Goal: Task Accomplishment & Management: Complete application form

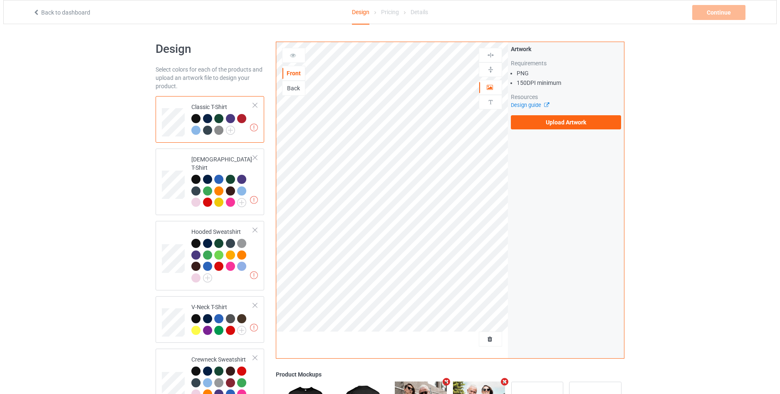
scroll to position [145, 0]
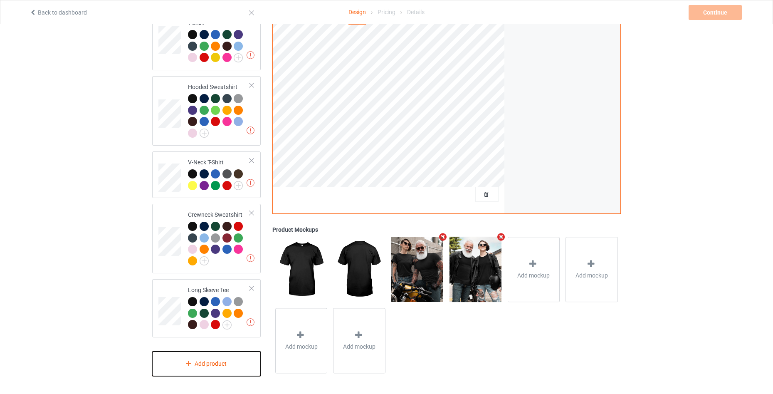
click at [205, 358] on div "Add product" at bounding box center [206, 363] width 109 height 25
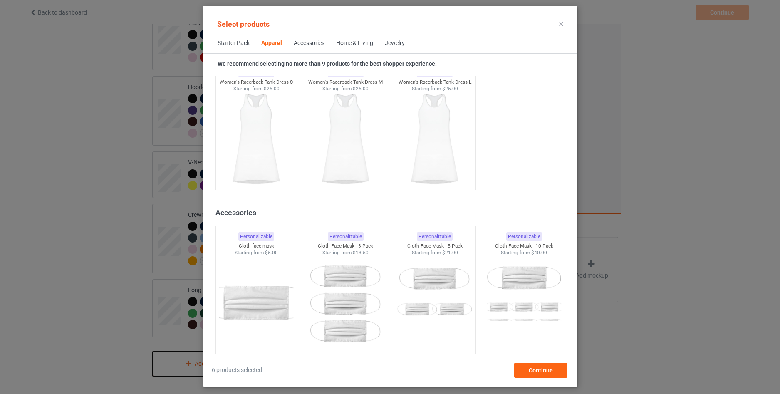
scroll to position [1752, 0]
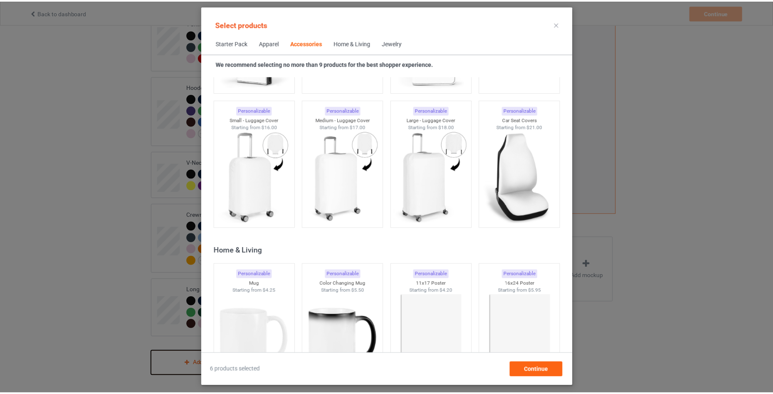
scroll to position [3748, 0]
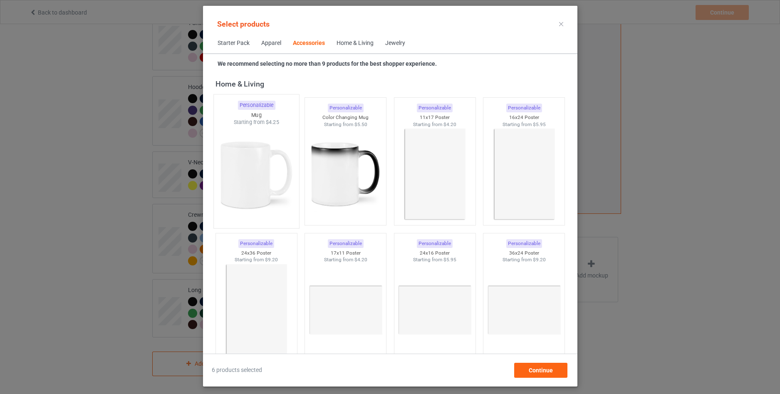
click at [267, 177] on img at bounding box center [256, 175] width 78 height 98
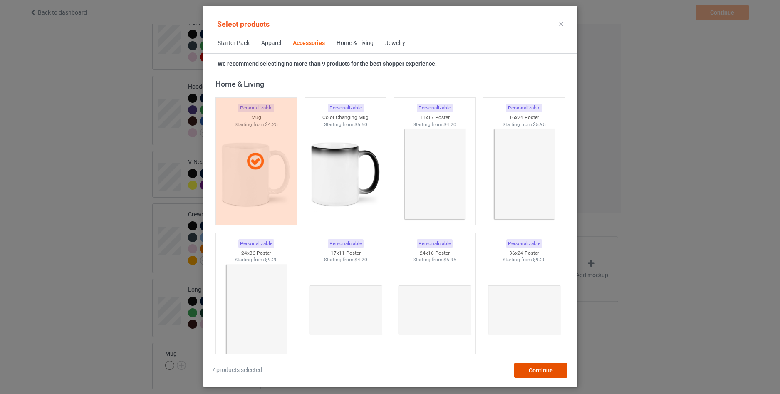
click at [539, 367] on span "Continue" at bounding box center [540, 370] width 24 height 7
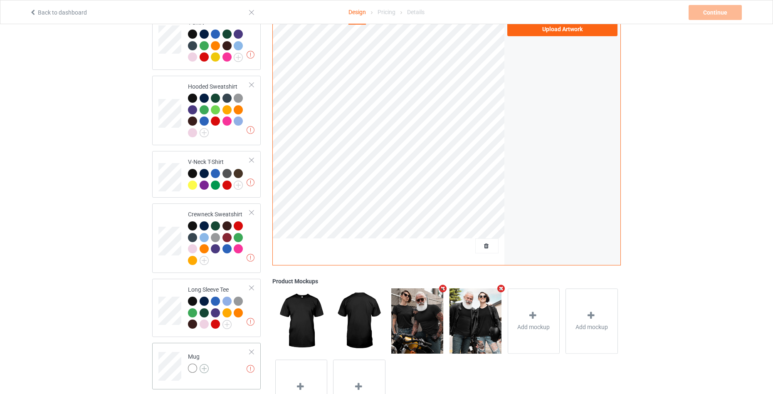
click at [208, 364] on img at bounding box center [204, 368] width 9 height 9
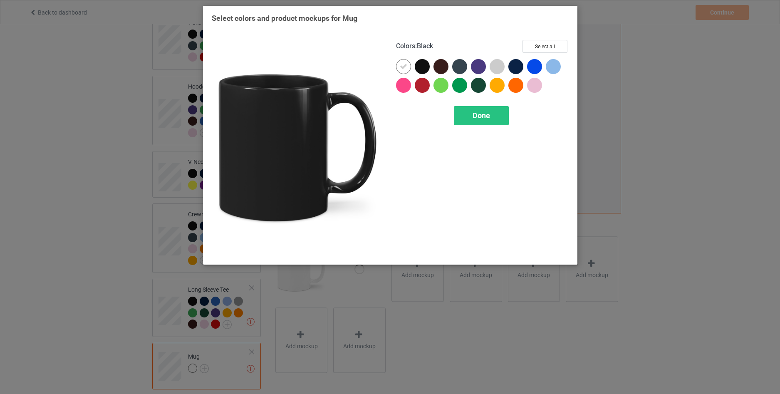
click at [422, 66] on div at bounding box center [422, 66] width 15 height 15
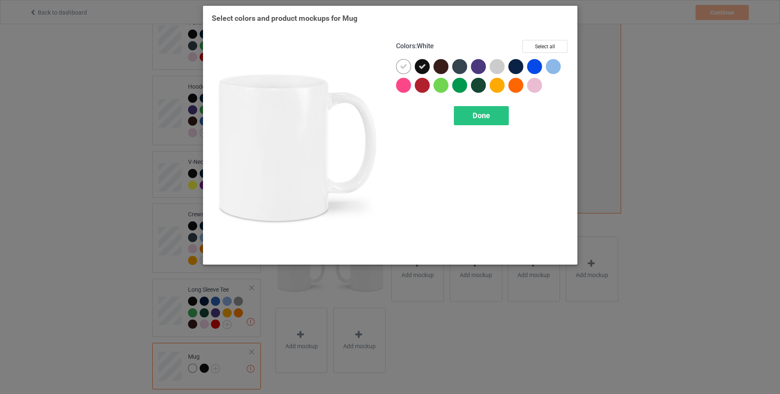
click at [401, 67] on icon at bounding box center [403, 66] width 7 height 7
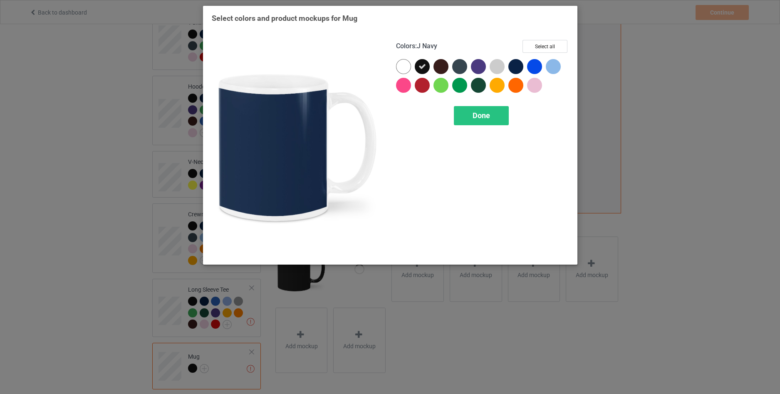
click at [520, 66] on div at bounding box center [515, 66] width 15 height 15
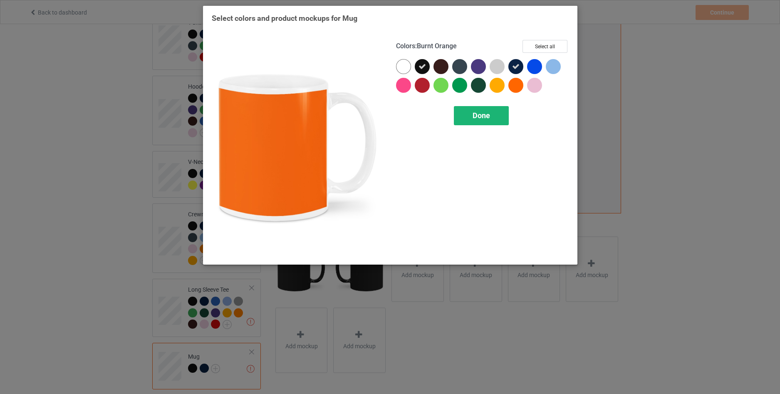
click at [494, 119] on div "Done" at bounding box center [481, 115] width 55 height 19
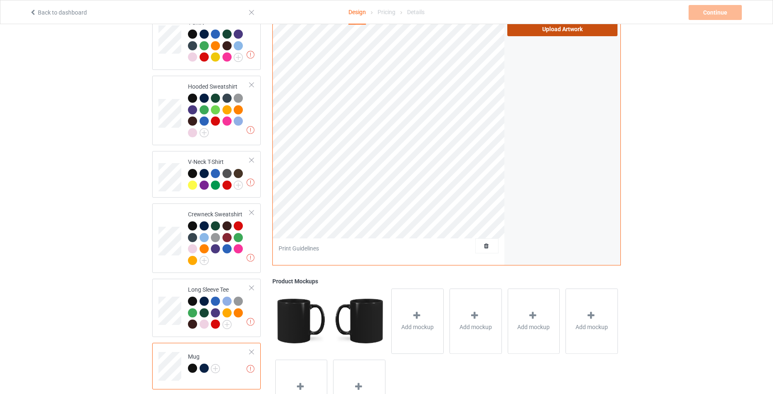
click at [550, 28] on label "Upload Artwork" at bounding box center [562, 29] width 110 height 14
click at [0, 0] on input "Upload Artwork" at bounding box center [0, 0] width 0 height 0
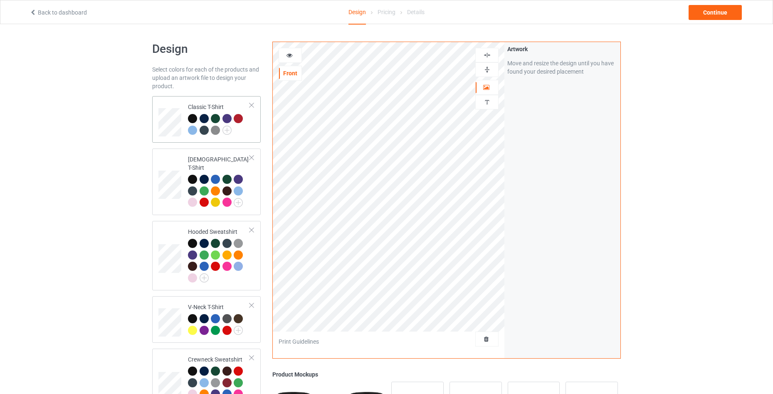
click at [246, 136] on div at bounding box center [219, 125] width 62 height 23
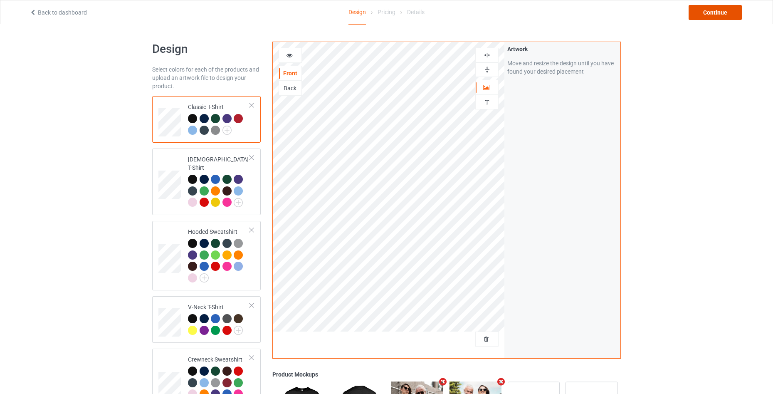
click at [711, 16] on div "Continue" at bounding box center [715, 12] width 53 height 15
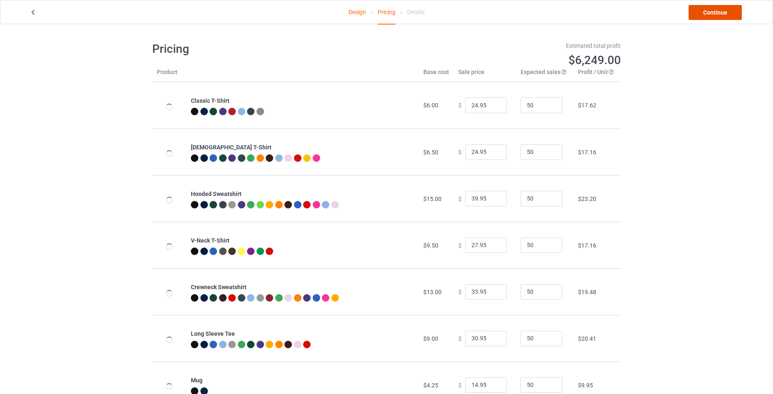
click at [711, 16] on link "Continue" at bounding box center [715, 12] width 53 height 15
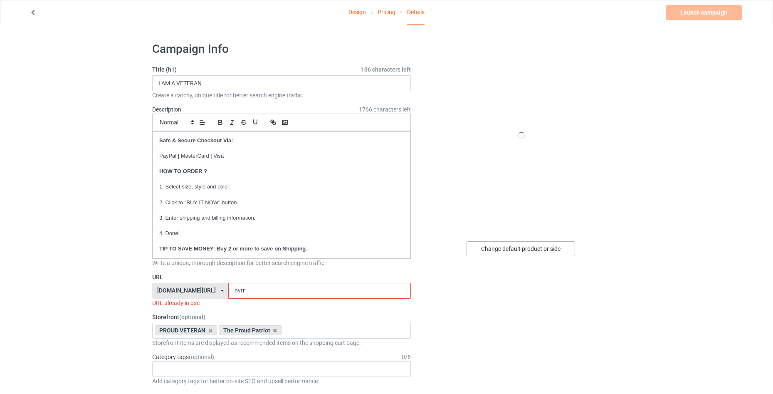
click at [517, 250] on div "Change default product or side" at bounding box center [521, 248] width 109 height 15
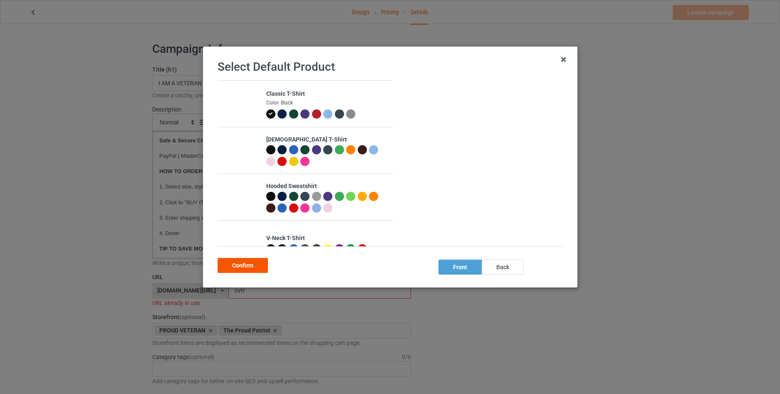
click at [230, 267] on div "Confirm" at bounding box center [243, 265] width 50 height 15
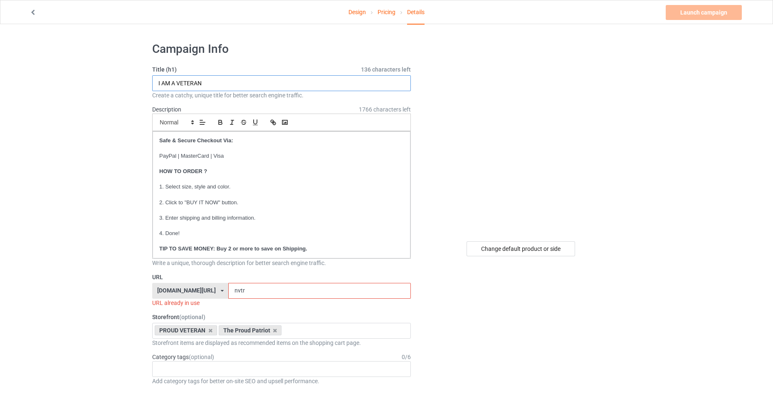
drag, startPoint x: 227, startPoint y: 87, endPoint x: 126, endPoint y: 97, distance: 102.4
type input "YOU CAN GIVE"
click at [272, 288] on input "nvtr" at bounding box center [319, 291] width 182 height 16
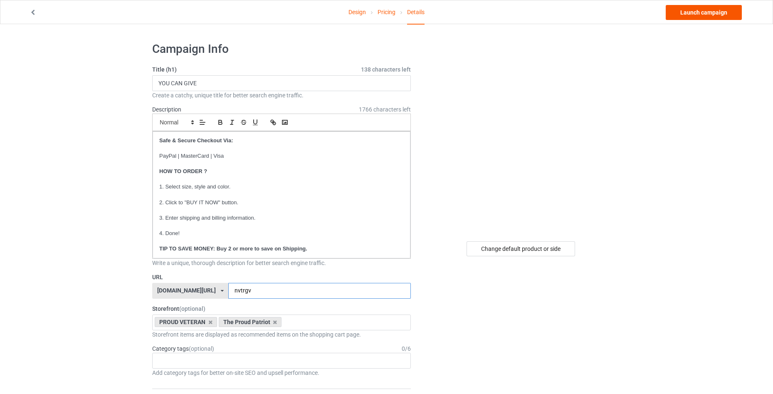
type input "nvtrgv"
click at [706, 15] on link "Launch campaign" at bounding box center [704, 12] width 76 height 15
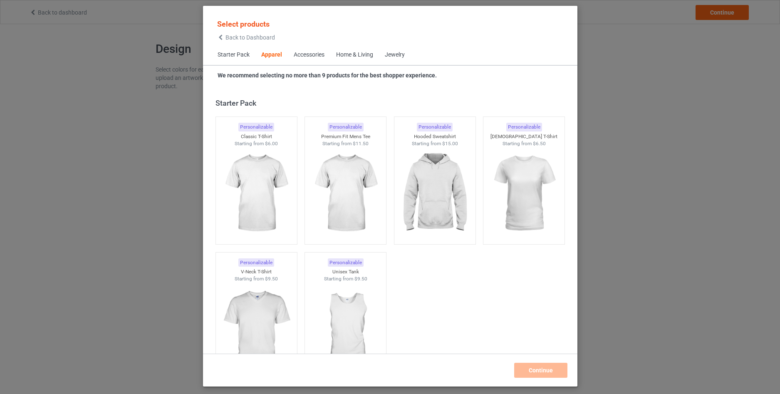
scroll to position [310, 0]
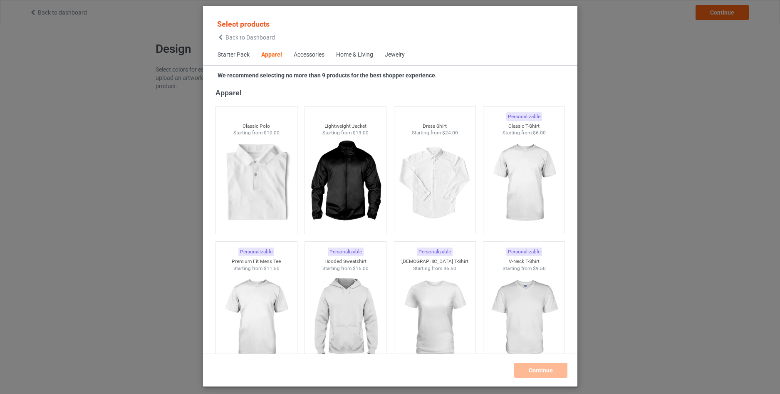
click at [225, 40] on div "Back to Dashboard" at bounding box center [246, 38] width 58 height 6
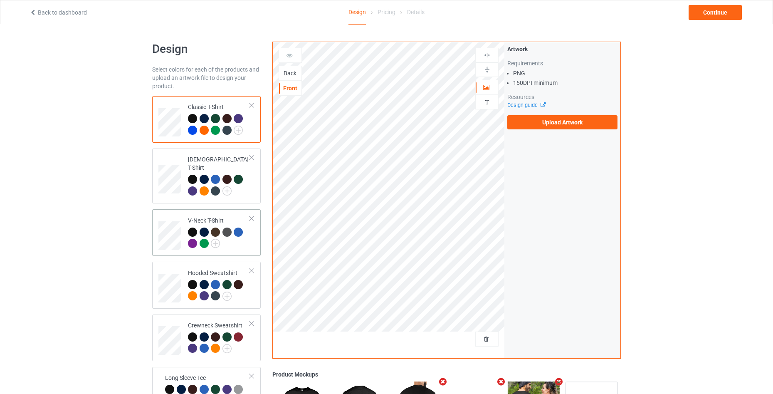
scroll to position [145, 0]
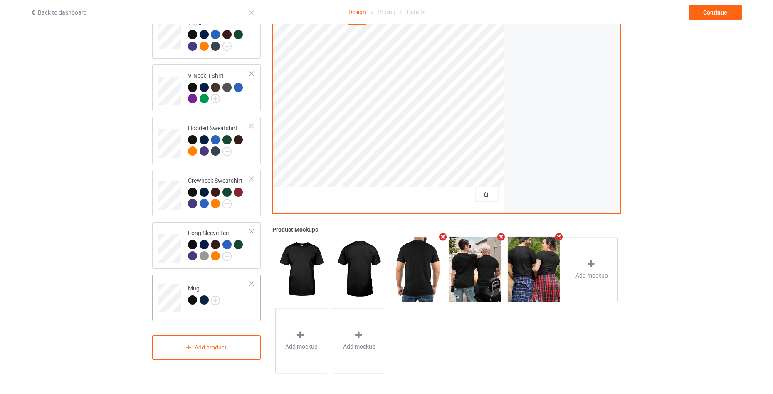
click at [245, 295] on td "Mug" at bounding box center [218, 295] width 71 height 35
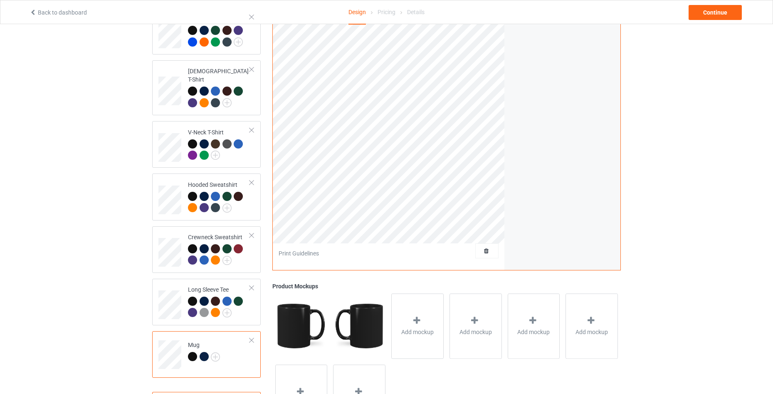
scroll to position [145, 0]
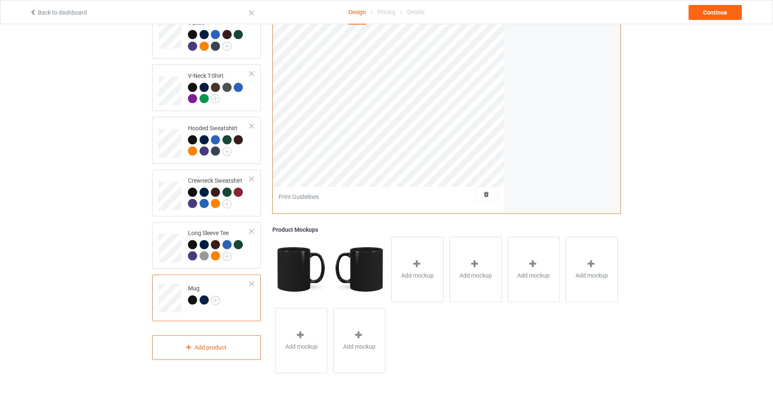
click at [251, 281] on div at bounding box center [252, 284] width 6 height 6
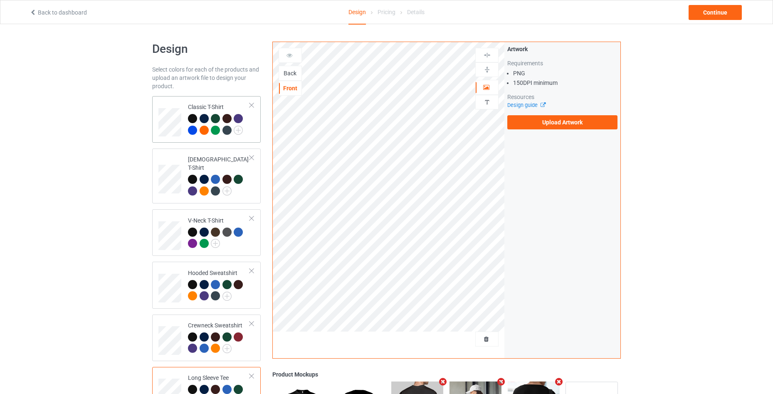
click at [248, 136] on div at bounding box center [219, 125] width 62 height 23
click at [288, 74] on div "Back" at bounding box center [290, 73] width 22 height 8
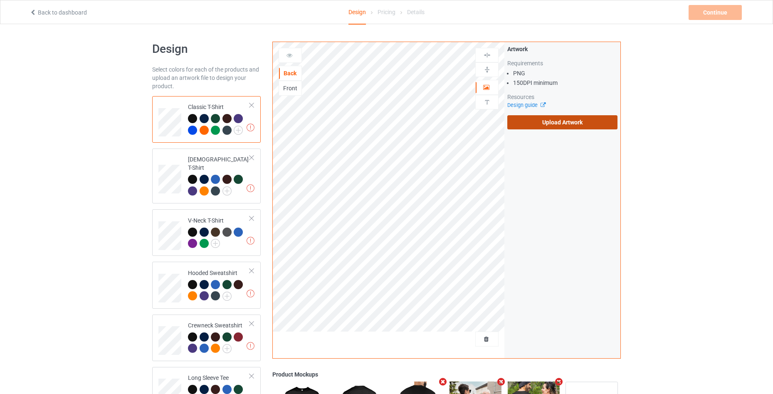
click at [540, 126] on label "Upload Artwork" at bounding box center [562, 122] width 110 height 14
click at [0, 0] on input "Upload Artwork" at bounding box center [0, 0] width 0 height 0
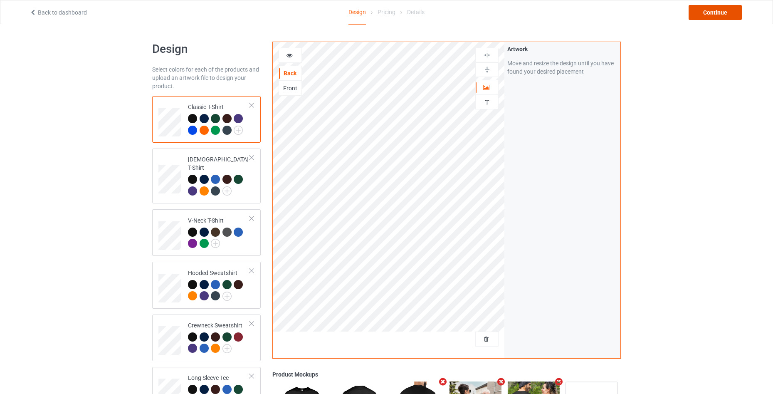
click at [721, 8] on div "Continue" at bounding box center [715, 12] width 53 height 15
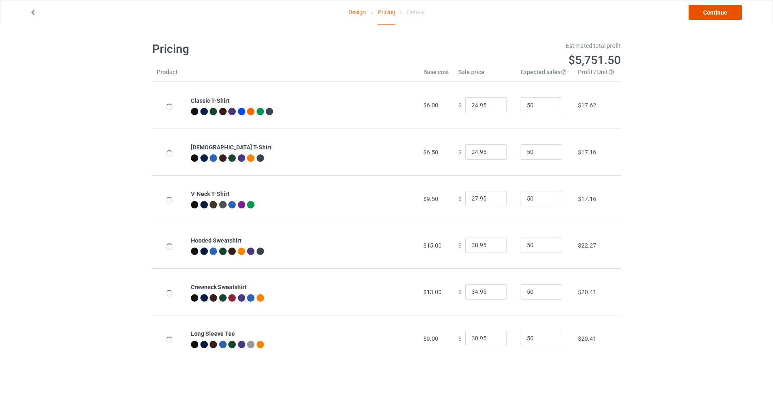
click at [721, 8] on link "Continue" at bounding box center [715, 12] width 53 height 15
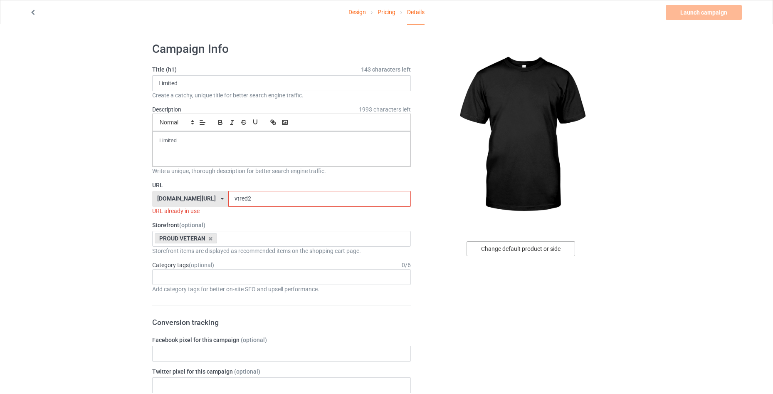
click at [500, 250] on div "Change default product or side" at bounding box center [521, 248] width 109 height 15
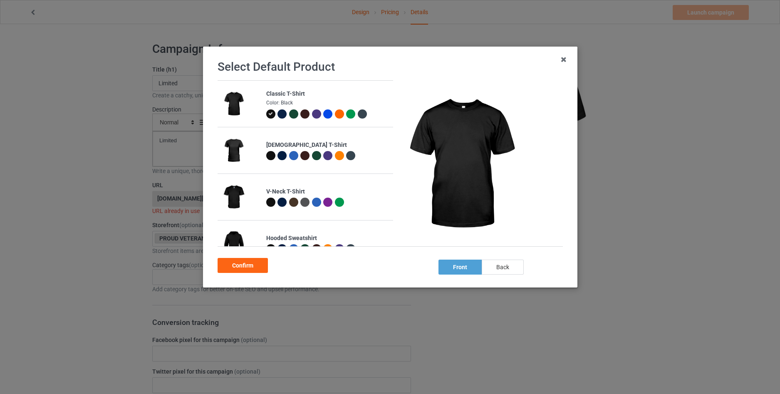
click at [513, 269] on div "back" at bounding box center [502, 267] width 42 height 15
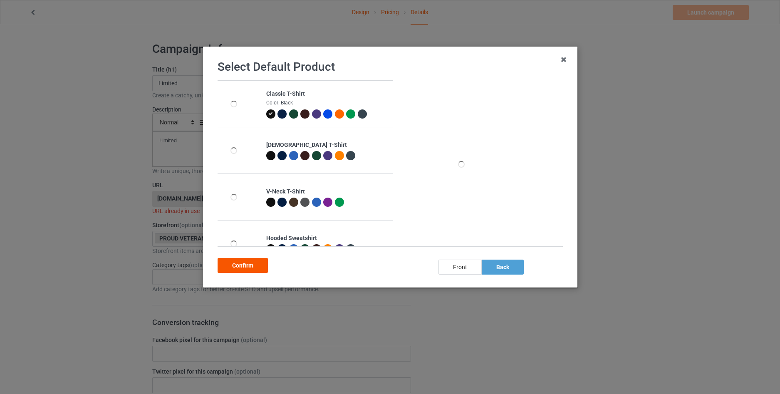
click at [241, 266] on div "Confirm" at bounding box center [243, 265] width 50 height 15
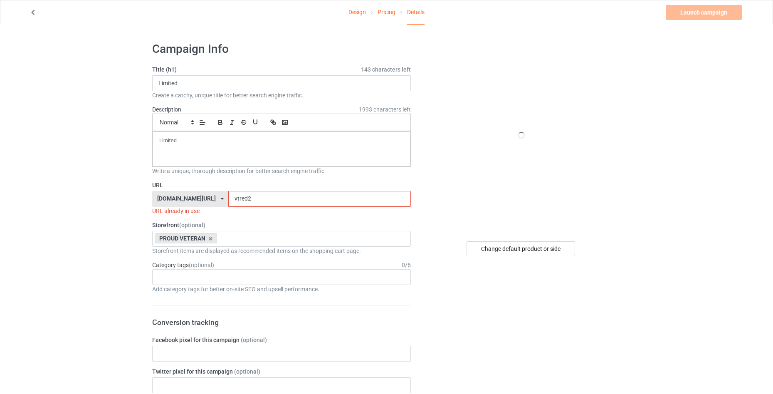
click at [378, 10] on link "Pricing" at bounding box center [387, 11] width 18 height 23
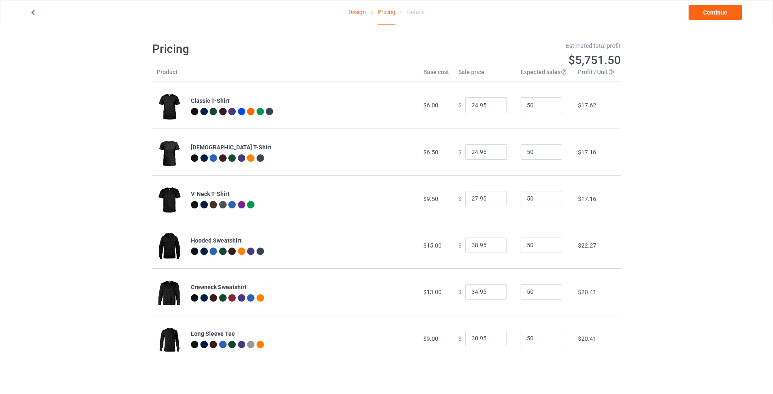
click at [411, 17] on div "Details" at bounding box center [415, 11] width 17 height 23
click at [702, 11] on link "Continue" at bounding box center [715, 12] width 53 height 15
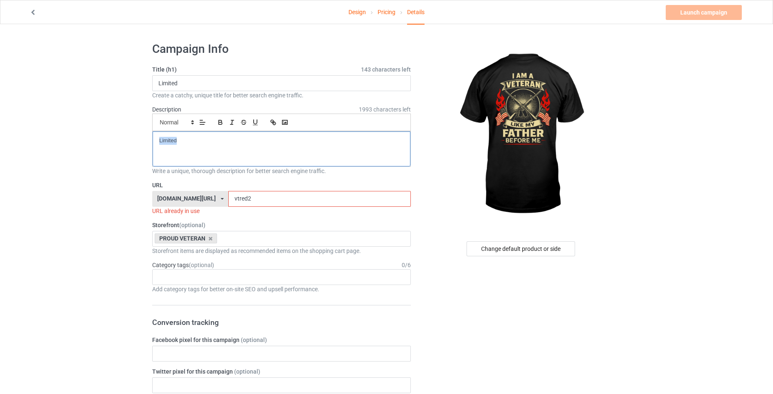
drag, startPoint x: 189, startPoint y: 141, endPoint x: 104, endPoint y: 141, distance: 84.8
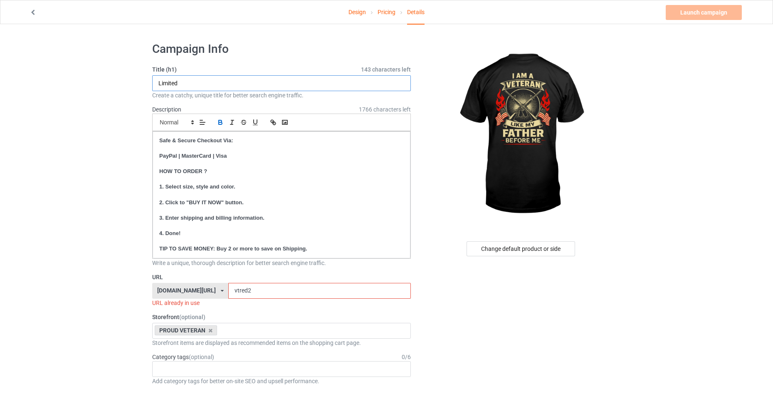
drag, startPoint x: 185, startPoint y: 80, endPoint x: 99, endPoint y: 80, distance: 85.7
paste input "I AM A VETERAN"
type input "I AM A VETERAN"
click at [267, 291] on input "vtred2" at bounding box center [319, 291] width 182 height 16
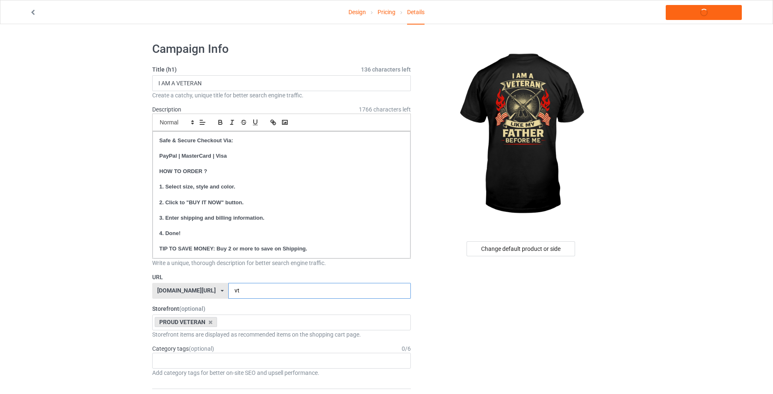
type input "v"
type input "nvtr2"
click at [688, 15] on link "Launch campaign" at bounding box center [704, 12] width 76 height 15
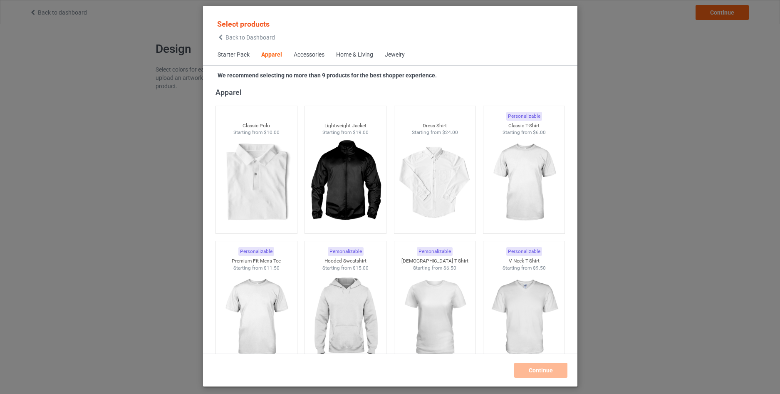
click at [232, 41] on span "Back to Dashboard" at bounding box center [249, 37] width 49 height 7
